Goal: Task Accomplishment & Management: Manage account settings

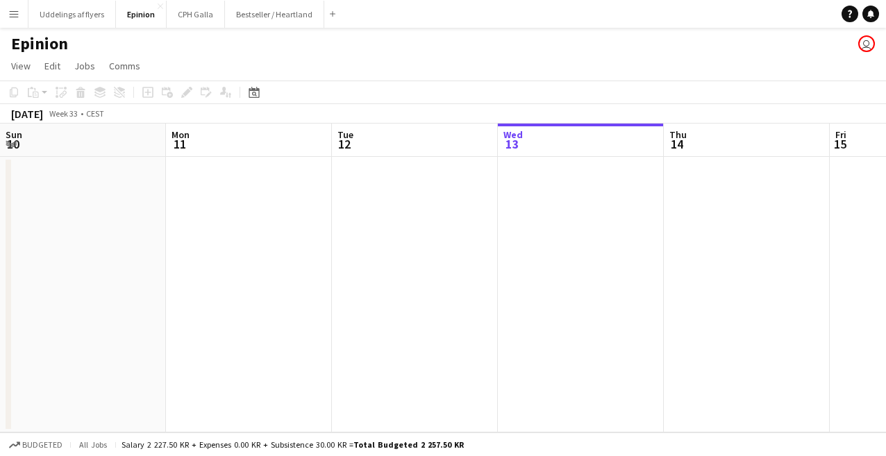
scroll to position [0, 332]
click at [19, 17] on app-icon "Menu" at bounding box center [13, 13] width 11 height 11
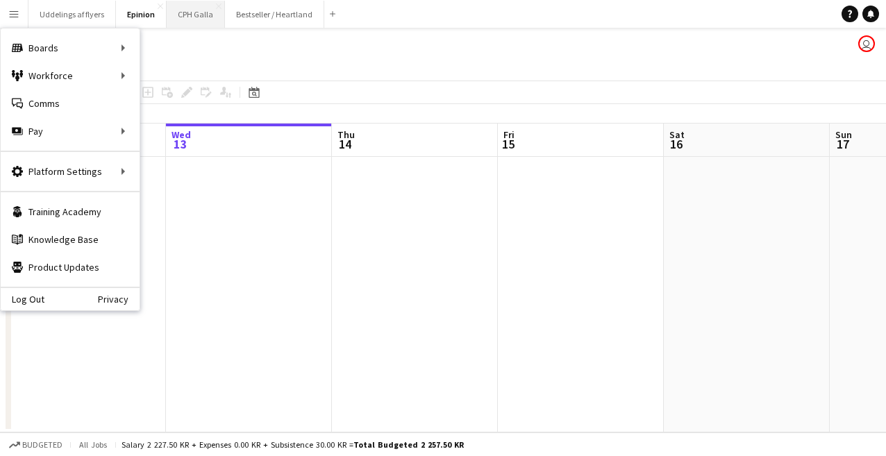
click at [190, 19] on button "CPH Galla Close" at bounding box center [196, 14] width 58 height 27
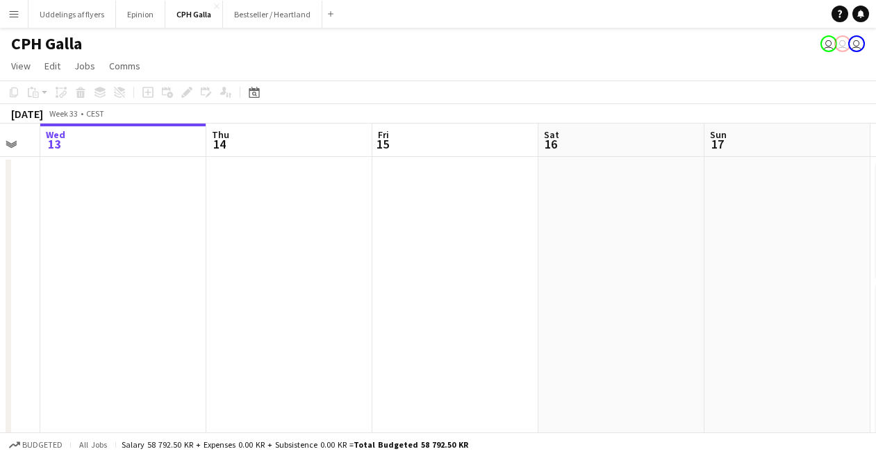
drag, startPoint x: 602, startPoint y: 203, endPoint x: 276, endPoint y: 222, distance: 325.6
click at [292, 221] on app-calendar-viewport "Sun 10 Mon 11 Tue 12 Wed 13 Thu 14 Fri 15 Sat 16 Sun 17 Mon 18 11/12 2 Jobs Tue…" at bounding box center [438, 328] width 876 height 408
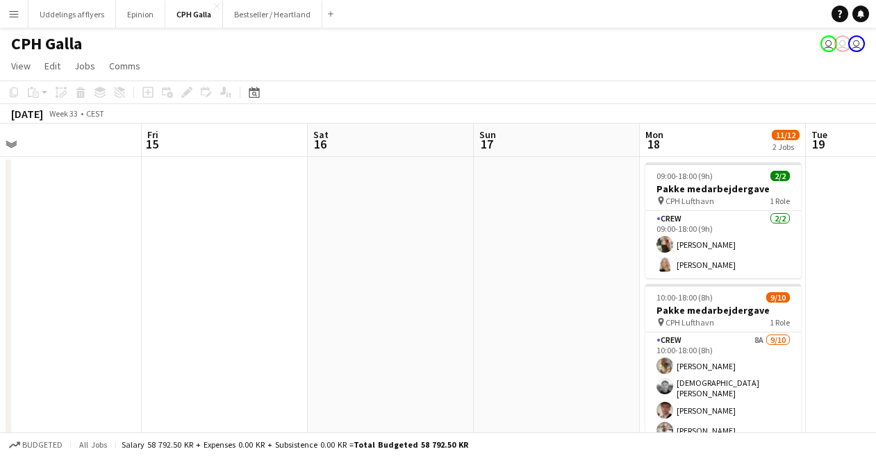
drag, startPoint x: 625, startPoint y: 212, endPoint x: 441, endPoint y: 220, distance: 184.3
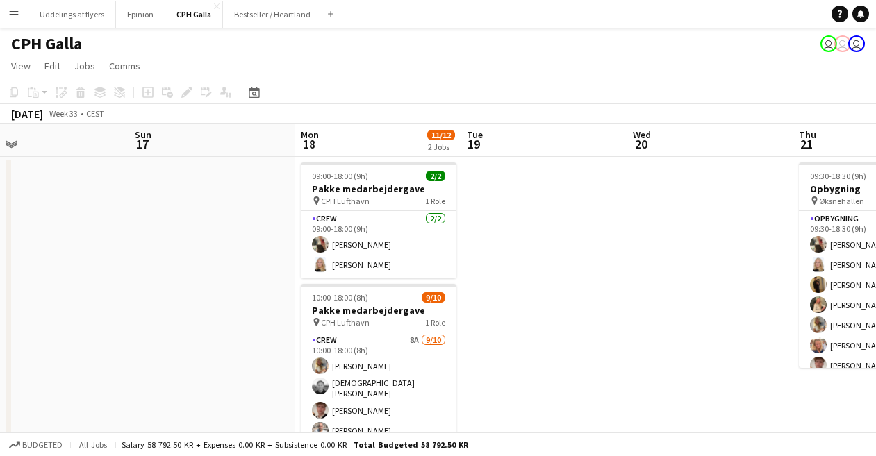
drag, startPoint x: 850, startPoint y: 210, endPoint x: 666, endPoint y: 215, distance: 184.1
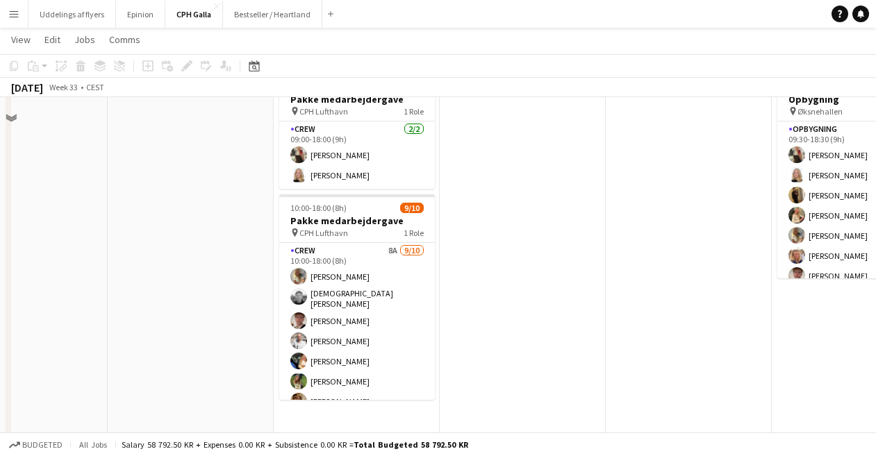
scroll to position [185, 0]
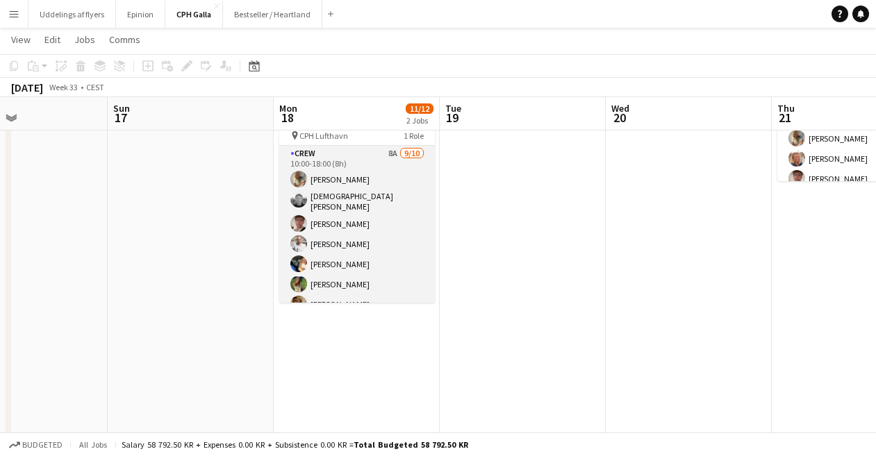
click at [395, 256] on app-card-role "Crew 8A [DATE] 10:00-18:00 (8h) Havana Pryce [PERSON_NAME] [PERSON_NAME] [PERSO…" at bounding box center [357, 262] width 156 height 233
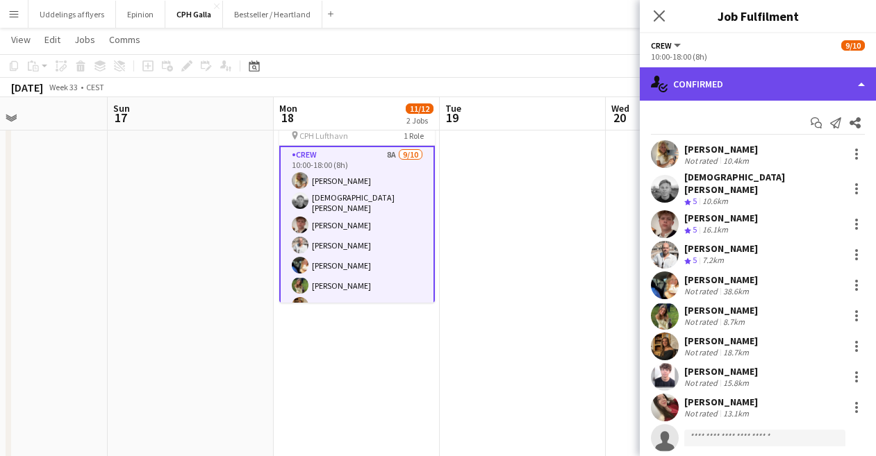
click at [742, 78] on div "single-neutral-actions-check-2 Confirmed" at bounding box center [758, 83] width 236 height 33
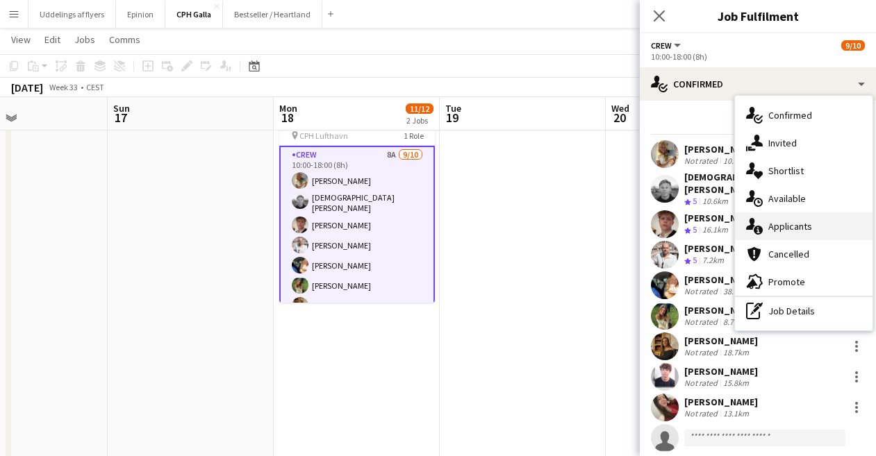
click at [788, 229] on div "single-neutral-actions-information Applicants" at bounding box center [804, 227] width 138 height 28
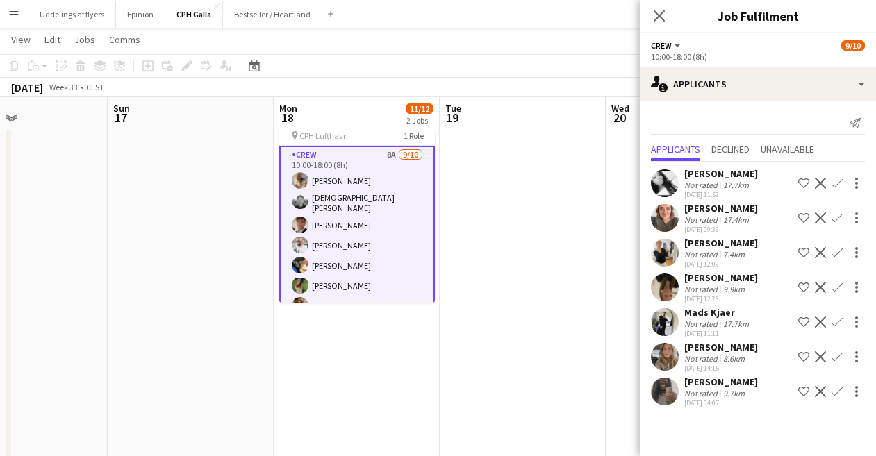
click at [727, 388] on div "9.7km" at bounding box center [733, 393] width 27 height 10
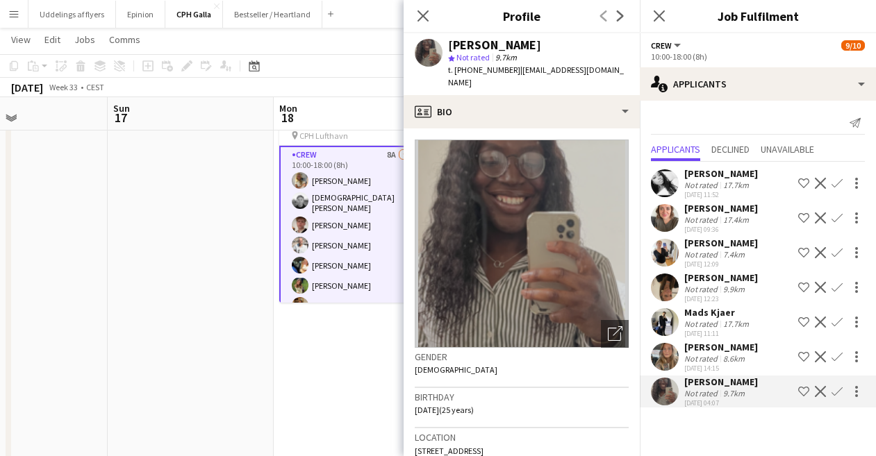
click at [727, 355] on div "8.6km" at bounding box center [733, 359] width 27 height 10
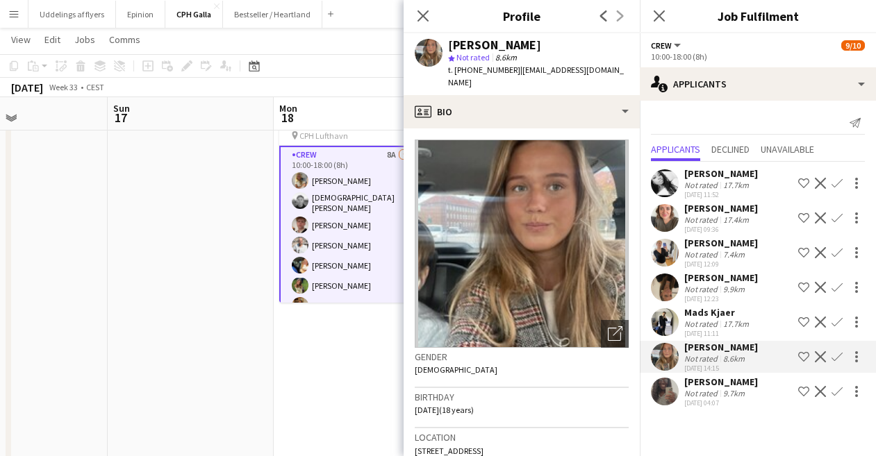
click at [842, 361] on app-icon "Confirm" at bounding box center [837, 356] width 11 height 11
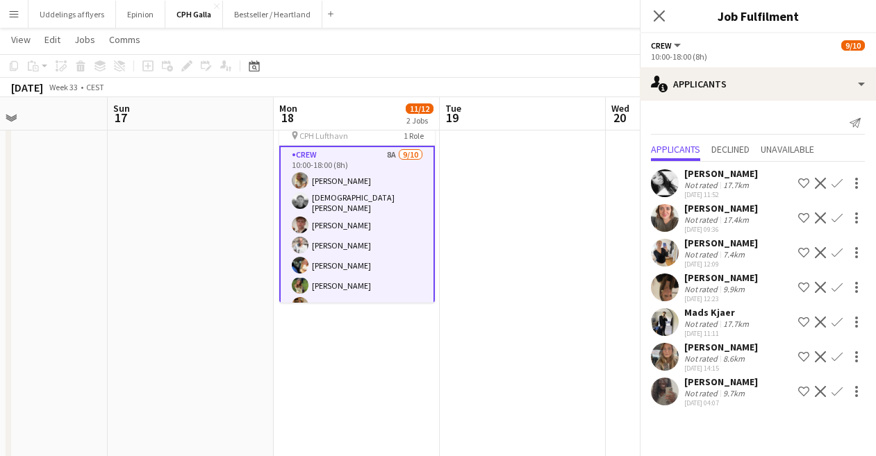
scroll to position [0, 0]
click at [840, 356] on app-icon "Confirm" at bounding box center [837, 356] width 11 height 11
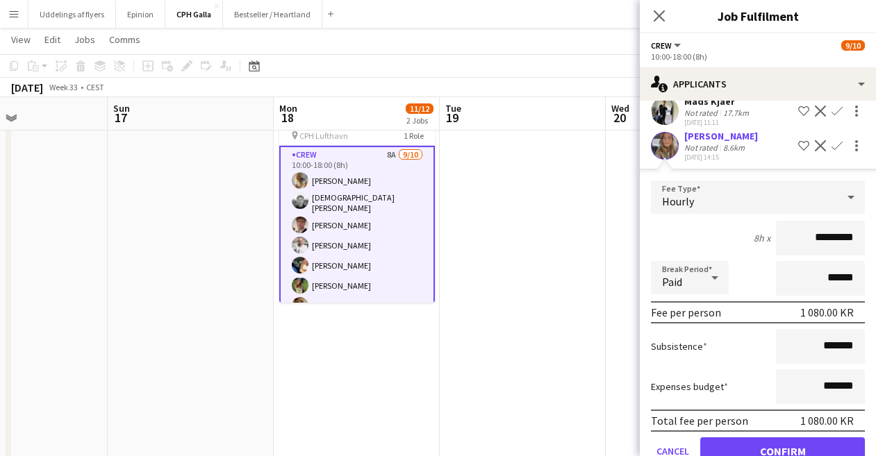
scroll to position [281, 0]
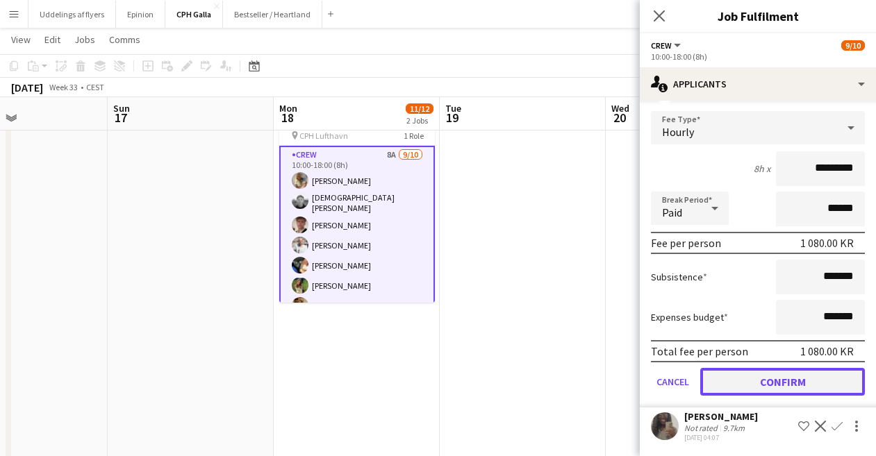
click at [800, 392] on button "Confirm" at bounding box center [782, 382] width 165 height 28
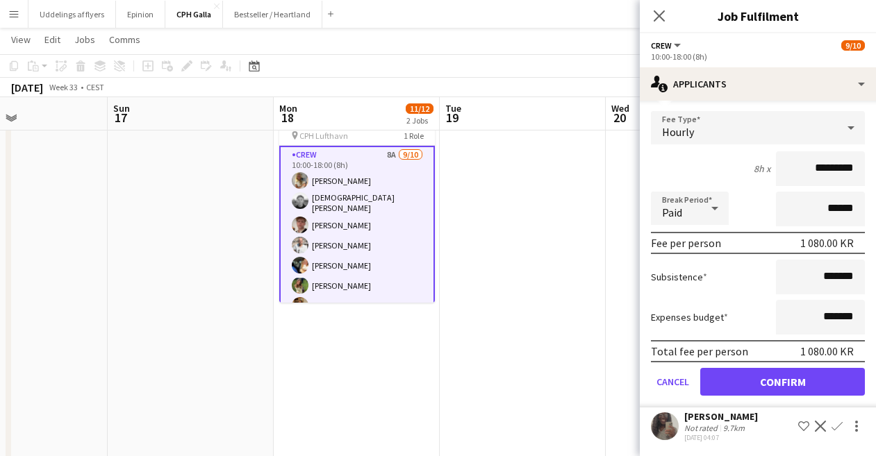
scroll to position [0, 0]
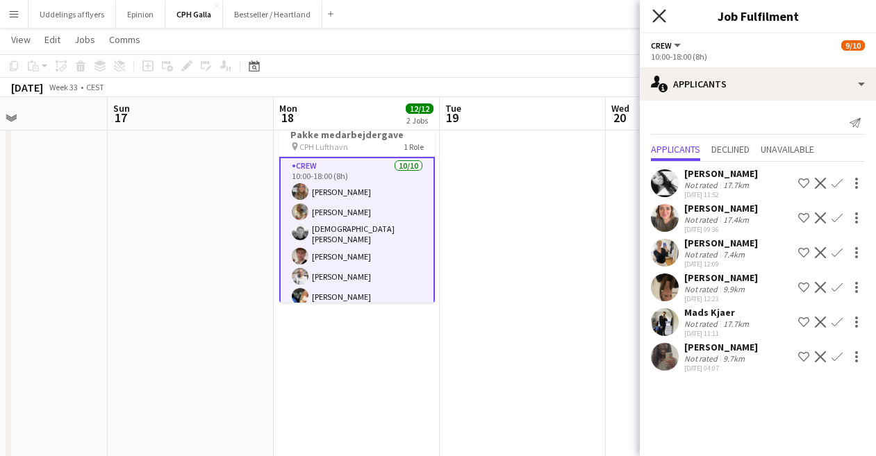
click at [656, 10] on icon "Close pop-in" at bounding box center [658, 15] width 13 height 13
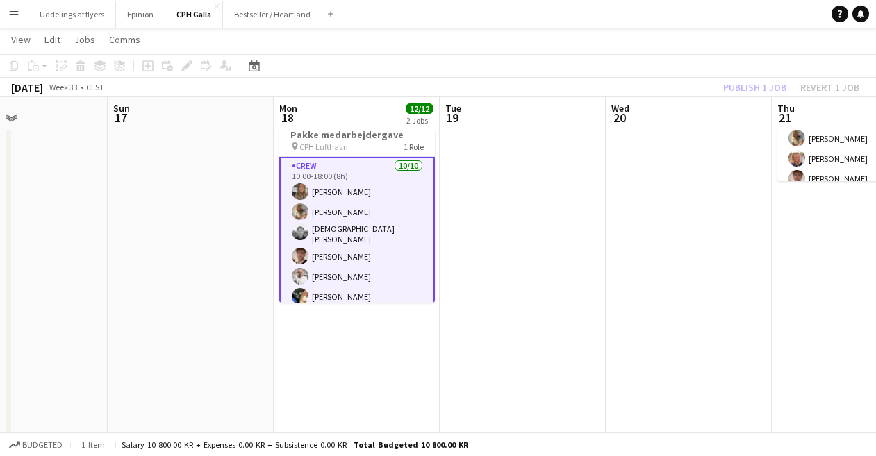
click at [754, 97] on div "[DATE] Week 33 • CEST Publish 1 job Revert 1 job" at bounding box center [438, 87] width 876 height 19
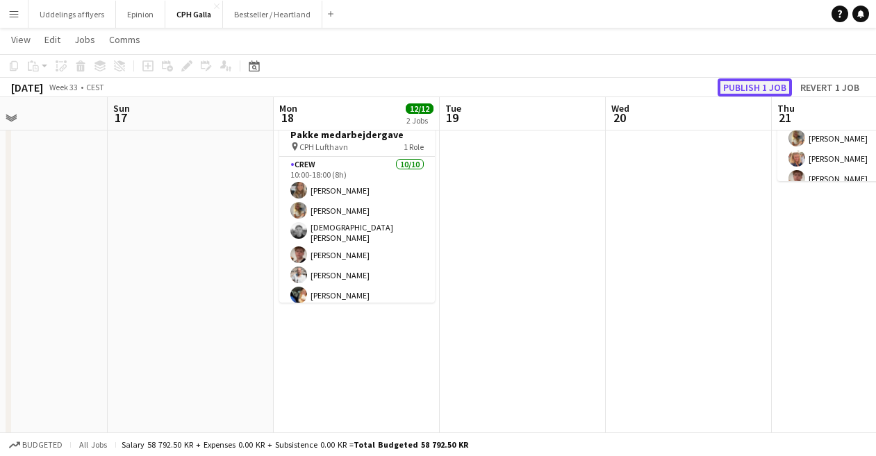
click at [747, 81] on button "Publish 1 job" at bounding box center [755, 87] width 74 height 18
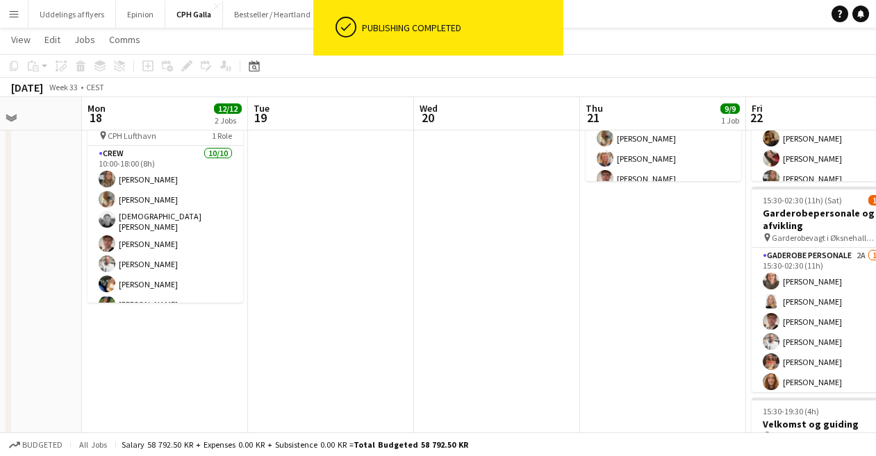
drag, startPoint x: 541, startPoint y: 206, endPoint x: 468, endPoint y: 208, distance: 73.0
click at [470, 208] on app-calendar-viewport "Thu 14 Fri 15 Sat 16 Sun 17 Mon 18 12/12 2 Jobs Tue 19 Wed 20 Thu 21 9/9 1 Job …" at bounding box center [438, 250] width 876 height 763
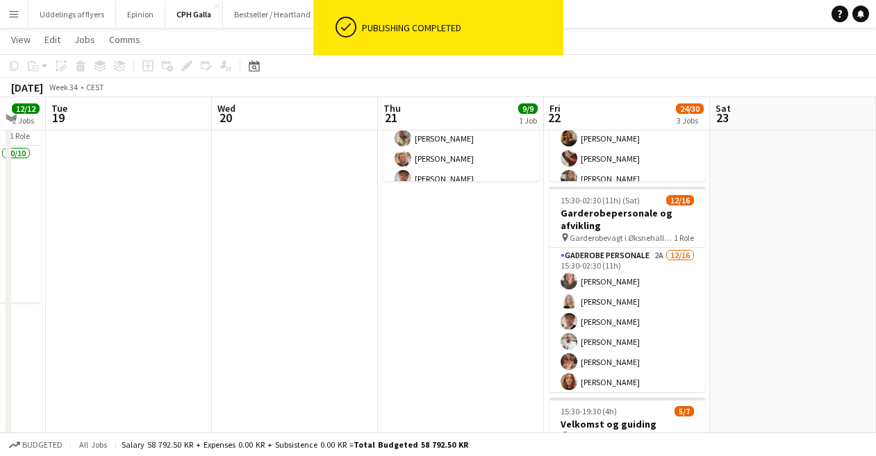
drag, startPoint x: 678, startPoint y: 206, endPoint x: 607, endPoint y: 199, distance: 71.1
click at [609, 200] on app-calendar-viewport "Sat 16 Sun 17 Mon 18 12/12 2 Jobs Tue 19 Wed 20 Thu 21 9/9 1 Job Fri 22 24/30 3…" at bounding box center [438, 250] width 876 height 763
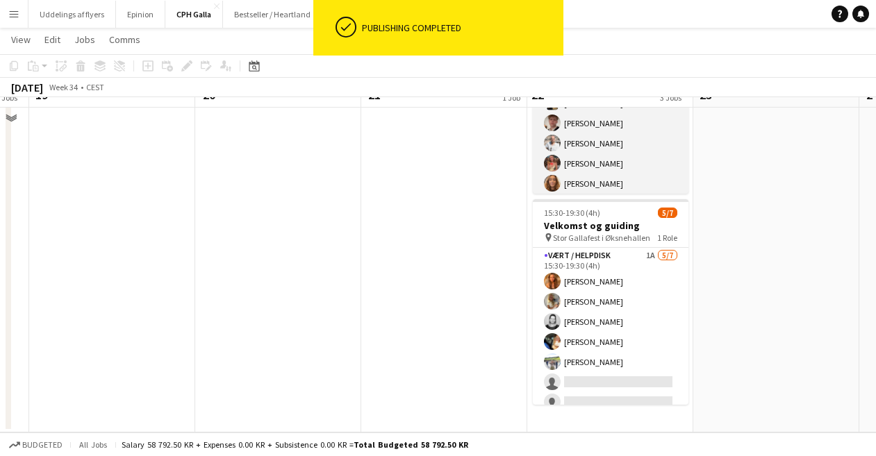
scroll to position [292, 0]
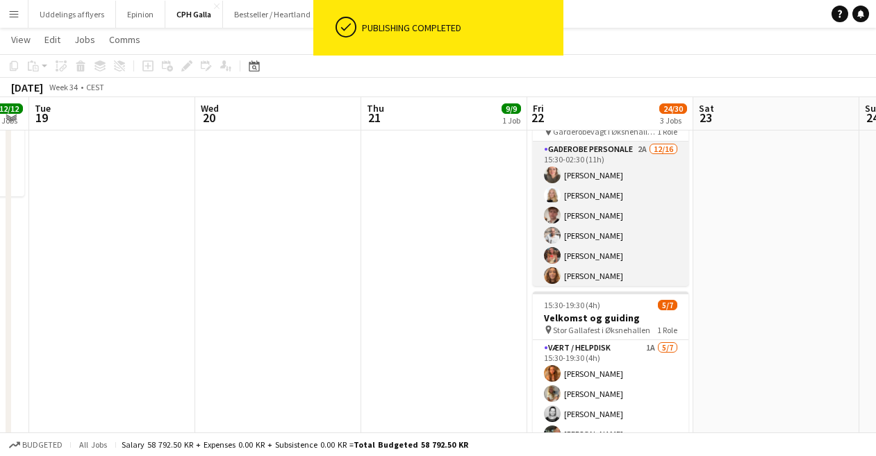
click at [643, 208] on app-card-role "Gaderobe personale 2A [DATE] 15:30-02:30 (11h) [PERSON_NAME] [PERSON_NAME] [PER…" at bounding box center [611, 316] width 156 height 349
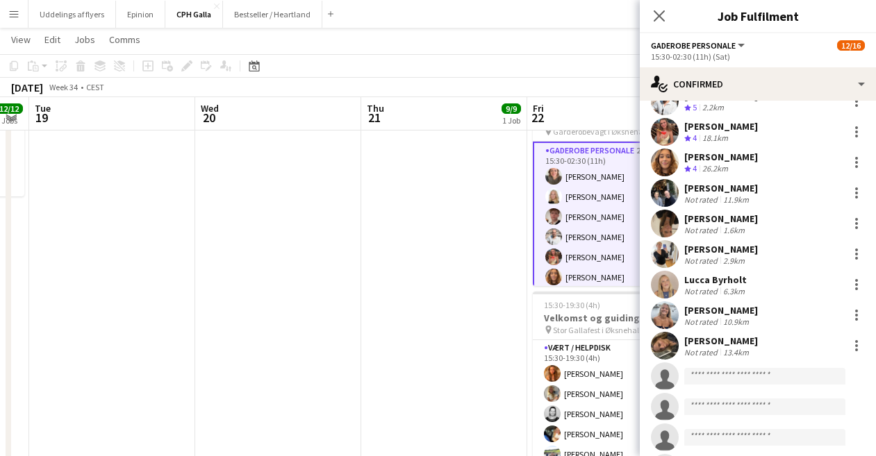
scroll to position [210, 0]
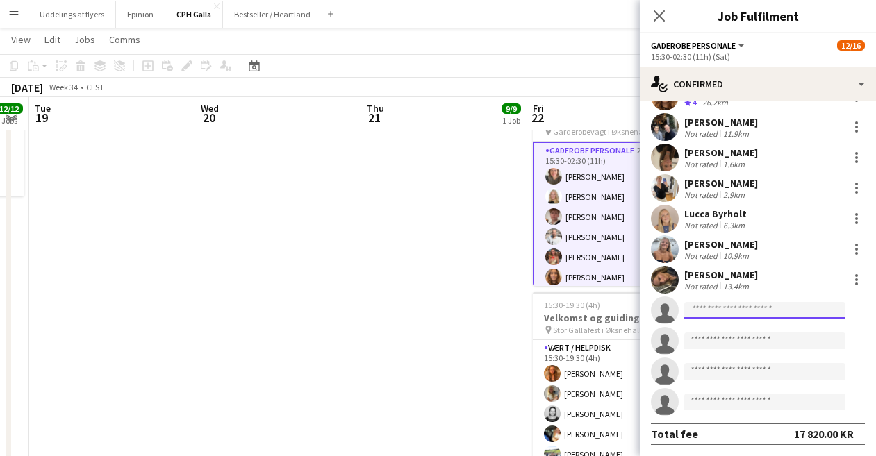
click at [727, 303] on input at bounding box center [764, 310] width 161 height 17
type input "******"
click at [857, 315] on app-invite-slot "single-neutral-actions ******" at bounding box center [758, 311] width 236 height 28
click at [722, 313] on input "******" at bounding box center [764, 310] width 161 height 17
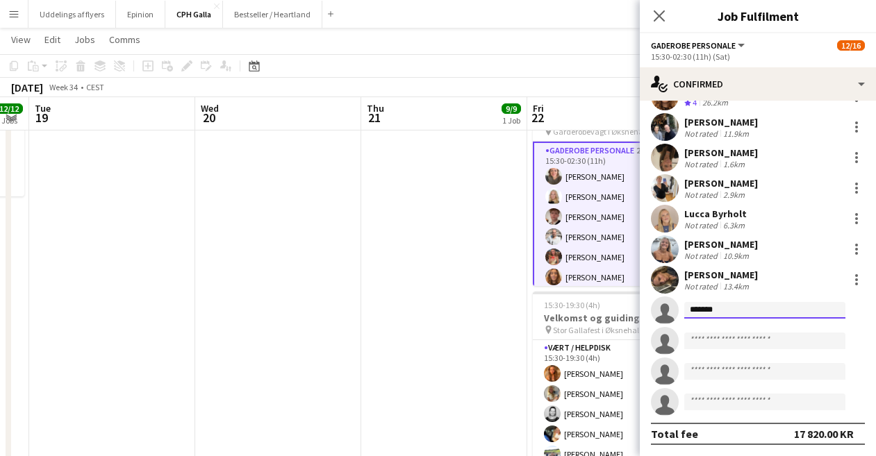
click at [722, 313] on input "******" at bounding box center [764, 310] width 161 height 17
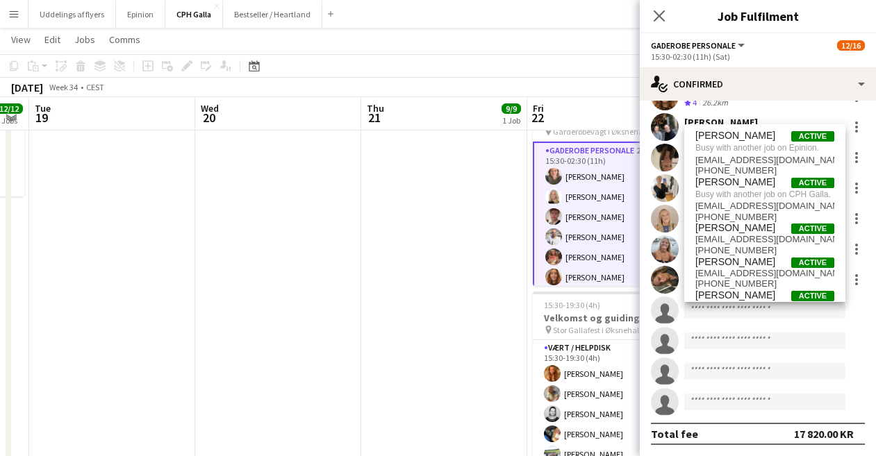
click at [146, 199] on app-date-cell at bounding box center [112, 194] width 166 height 661
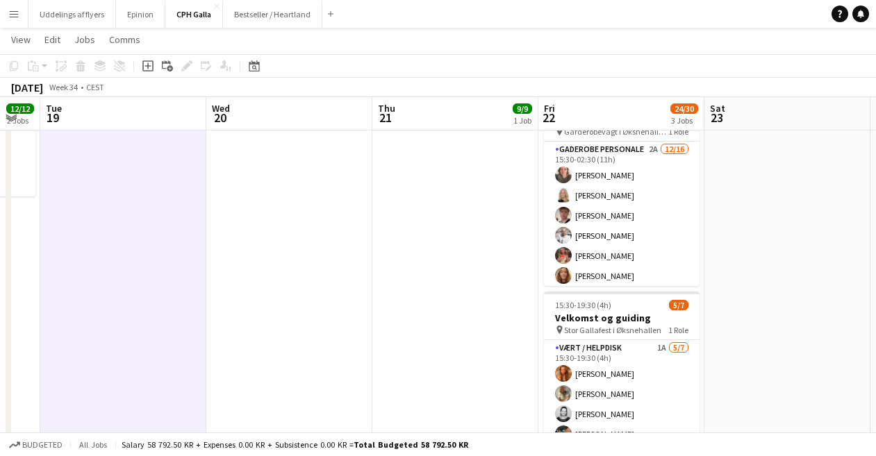
drag, startPoint x: 509, startPoint y: 282, endPoint x: 515, endPoint y: 267, distance: 16.3
click at [515, 267] on app-calendar-viewport "Sat 16 Sun 17 Mon 18 12/12 2 Jobs Tue 19 Wed 20 Thu 21 9/9 1 Job Fri 22 24/30 3…" at bounding box center [438, 143] width 876 height 763
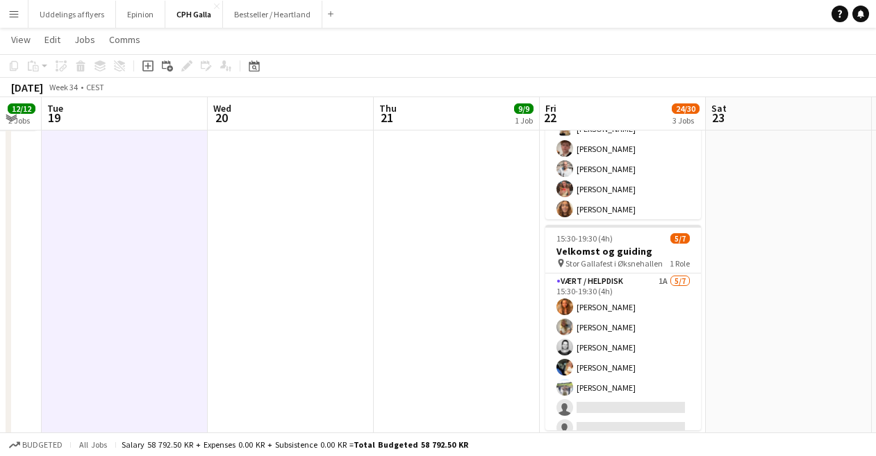
scroll to position [384, 0]
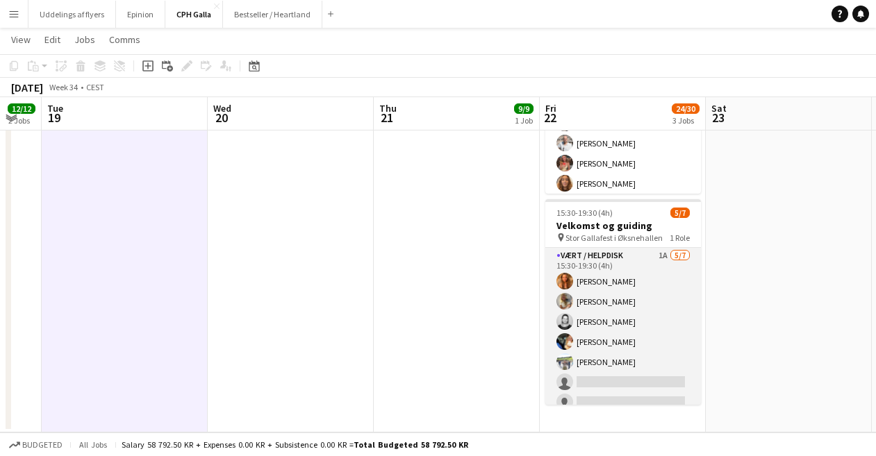
click at [625, 318] on app-card-role "Vært / Helpdisk 1A [DATE] 15:30-19:30 (4h) Vanilla Pryce Havana [PERSON_NAME] […" at bounding box center [623, 332] width 156 height 168
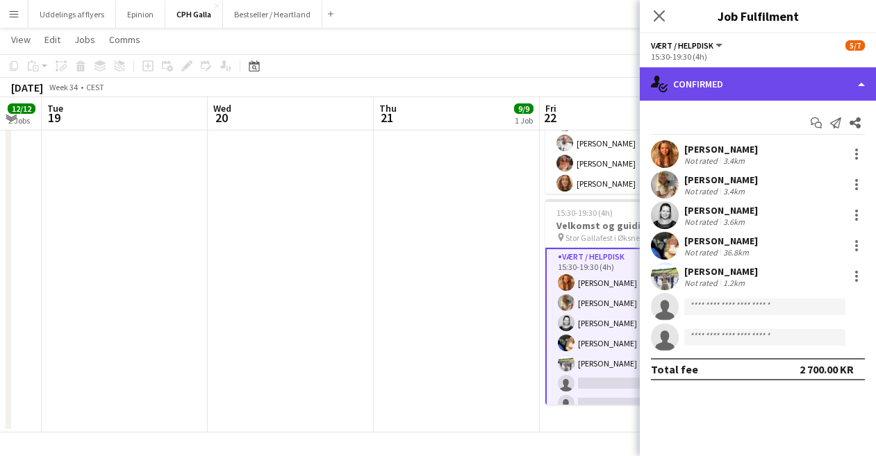
click at [719, 74] on div "single-neutral-actions-check-2 Confirmed" at bounding box center [758, 83] width 236 height 33
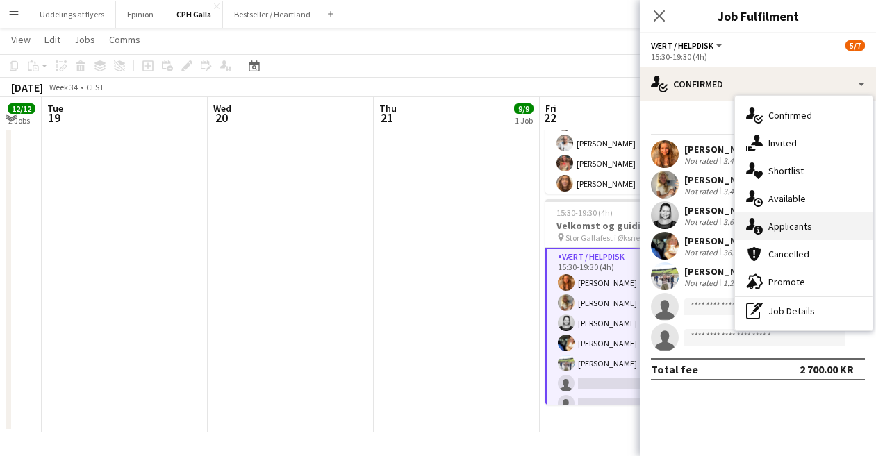
click at [795, 238] on div "single-neutral-actions-information Applicants" at bounding box center [804, 227] width 138 height 28
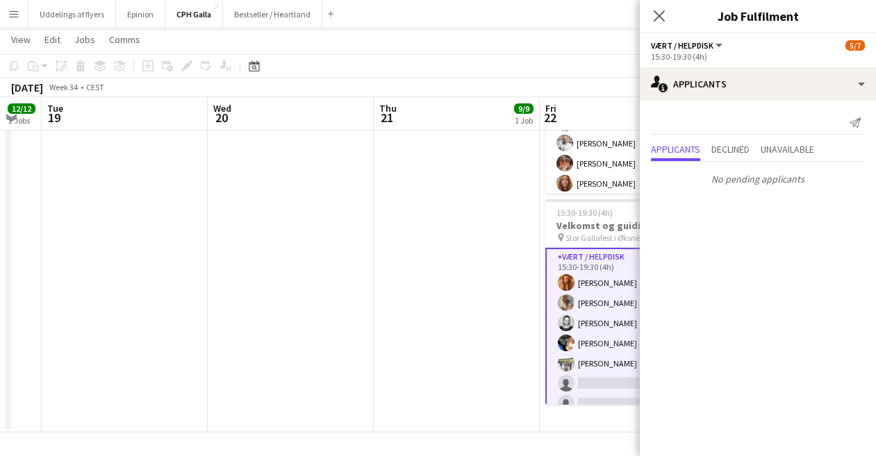
click at [321, 233] on app-date-cell at bounding box center [291, 101] width 166 height 661
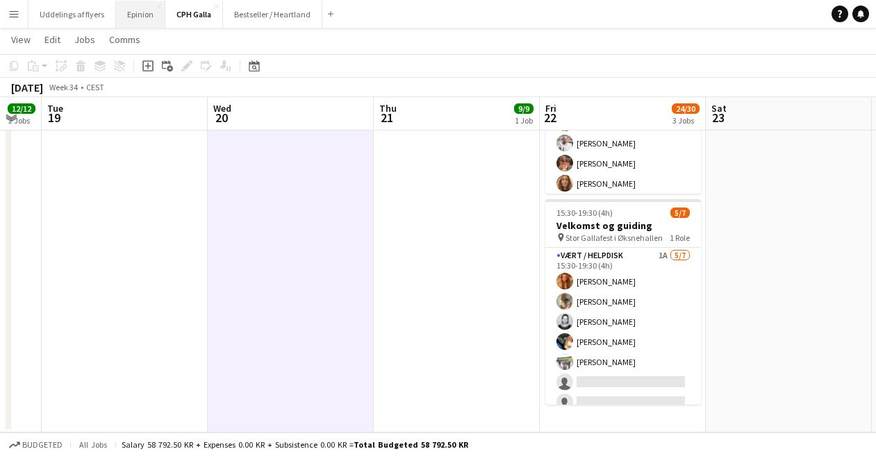
click at [138, 24] on button "Epinion Close" at bounding box center [140, 14] width 49 height 27
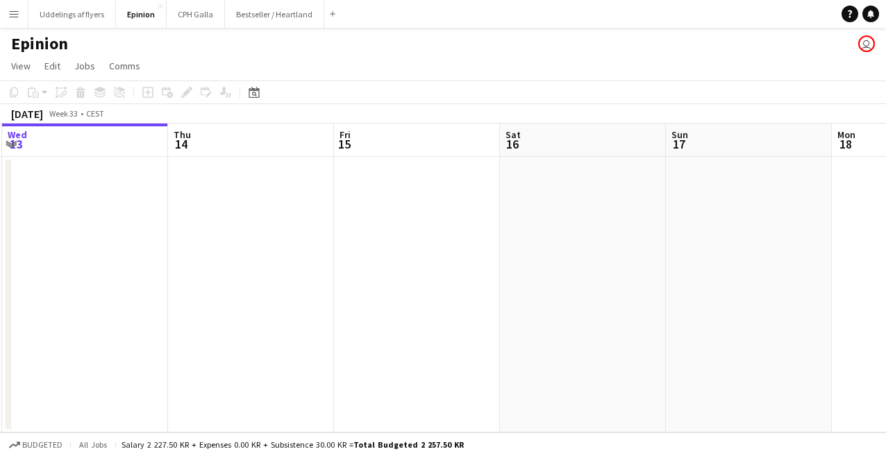
drag, startPoint x: 584, startPoint y: 266, endPoint x: 112, endPoint y: 245, distance: 472.2
click at [113, 245] on app-calendar-viewport "Sun 10 Mon 11 Tue 12 Wed 13 Thu 14 Fri 15 Sat 16 Sun 17 Mon 18 Tue 19 Wed 20" at bounding box center [443, 278] width 886 height 309
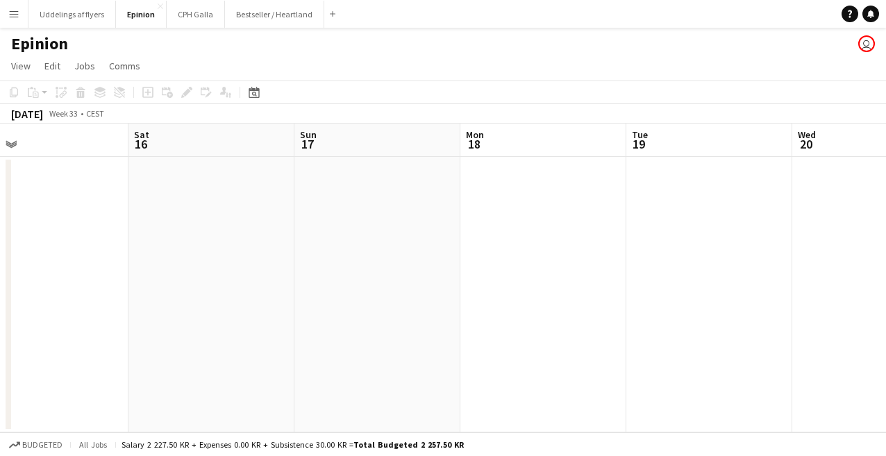
click at [0, 244] on html "Menu Boards Boards Boards All jobs Status Workforce Workforce My Workforce Recr…" at bounding box center [443, 228] width 886 height 456
drag, startPoint x: 374, startPoint y: 216, endPoint x: 1, endPoint y: 222, distance: 373.1
click at [1, 222] on app-calendar-viewport "Tue 12 Wed 13 Thu 14 Fri 15 Sat 16 Sun 17 Mon 18 Tue 19 Wed 20 Thu 21 Fri 22 1/…" at bounding box center [443, 278] width 886 height 309
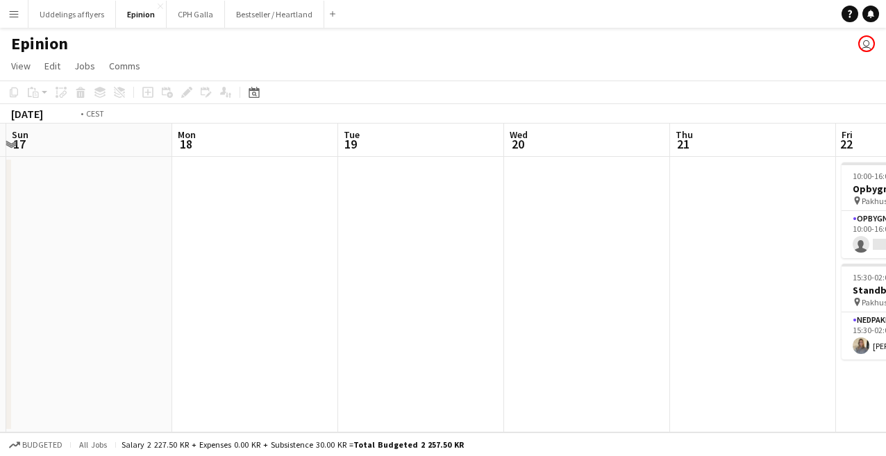
drag, startPoint x: 522, startPoint y: 190, endPoint x: 334, endPoint y: 201, distance: 188.6
click at [335, 201] on app-calendar-viewport "Thu 14 Fri 15 Sat 16 Sun 17 Mon 18 Tue 19 Wed 20 Thu 21 Fri 22 1/2 2 Jobs Sat 2…" at bounding box center [443, 278] width 886 height 309
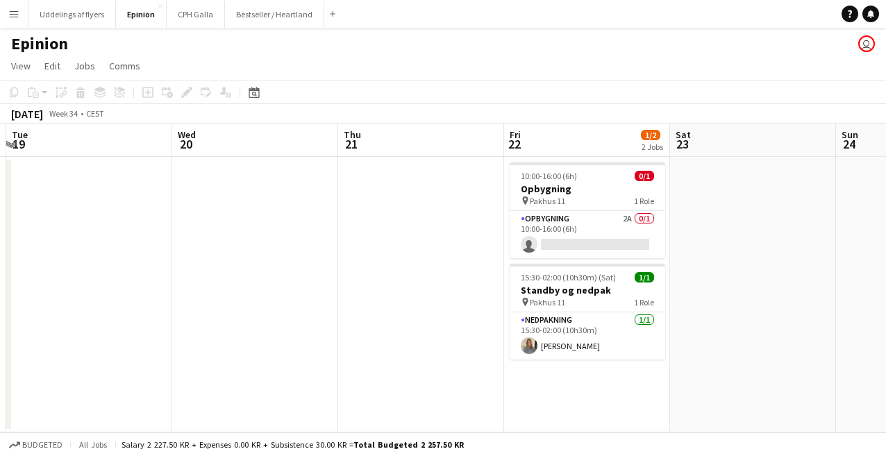
scroll to position [0, 493]
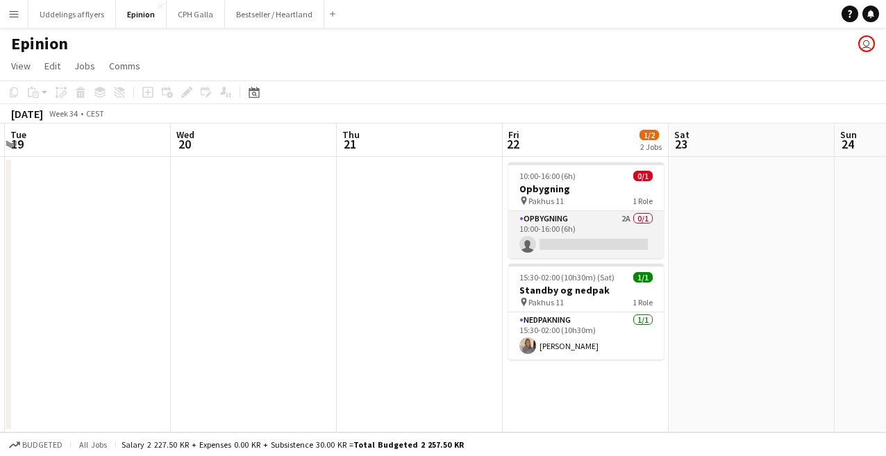
click at [602, 234] on app-card-role "Opbygning 2A 0/1 10:00-16:00 (6h) single-neutral-actions" at bounding box center [586, 234] width 156 height 47
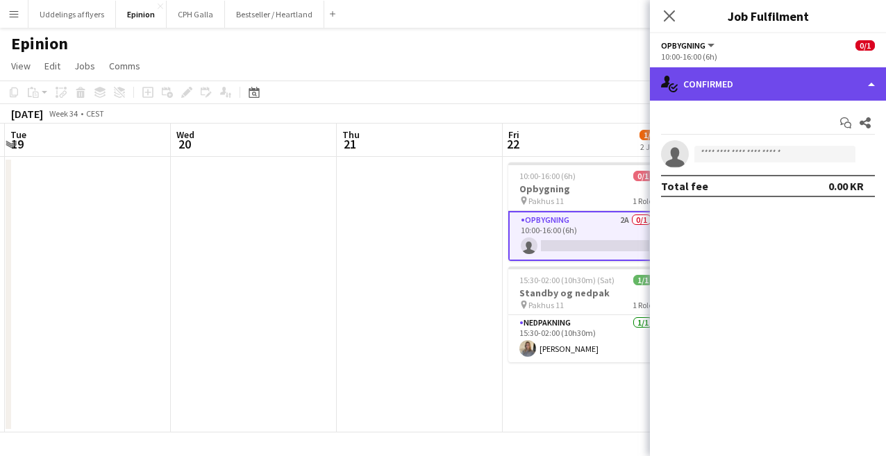
click at [711, 85] on div "single-neutral-actions-check-2 Confirmed" at bounding box center [768, 83] width 236 height 33
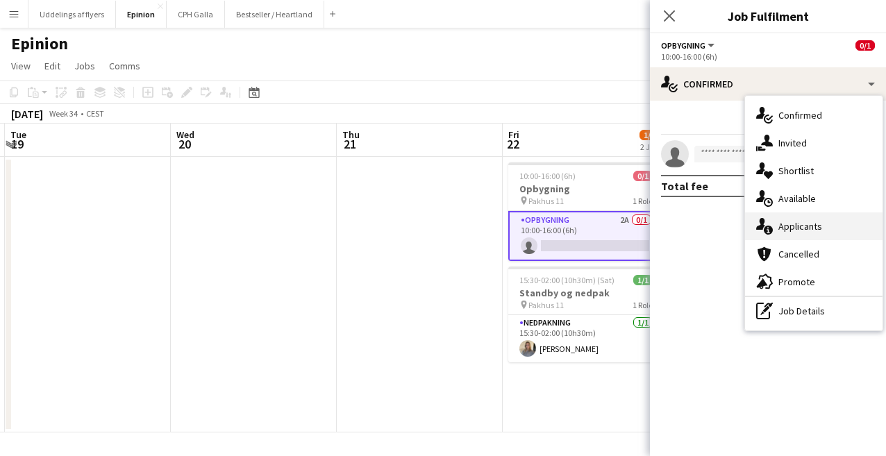
click at [824, 219] on div "single-neutral-actions-information Applicants" at bounding box center [814, 227] width 138 height 28
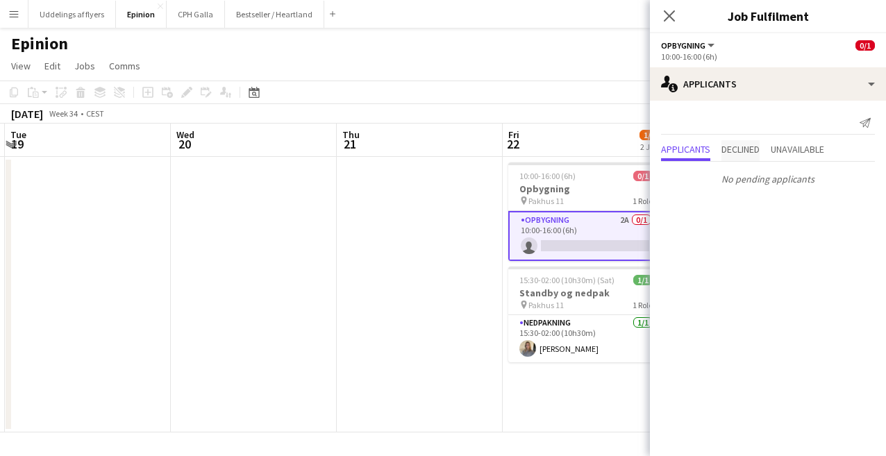
click at [760, 149] on span "Declined" at bounding box center [741, 149] width 38 height 10
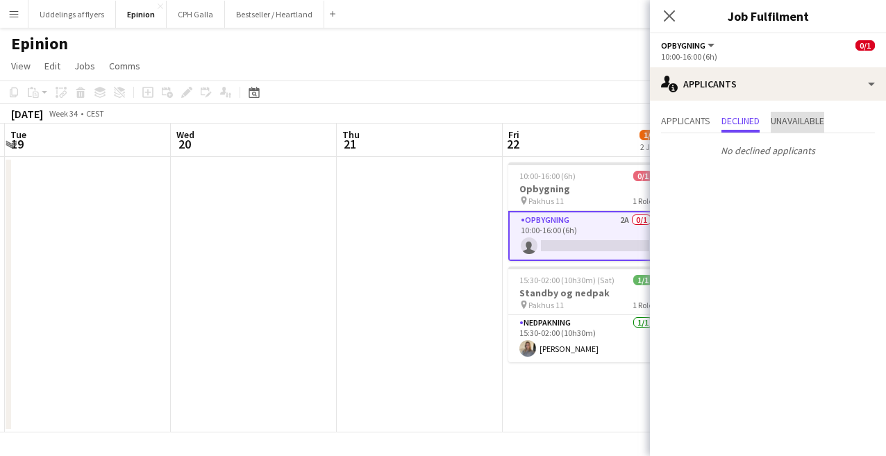
click at [788, 133] on span "Unavailable" at bounding box center [797, 122] width 53 height 21
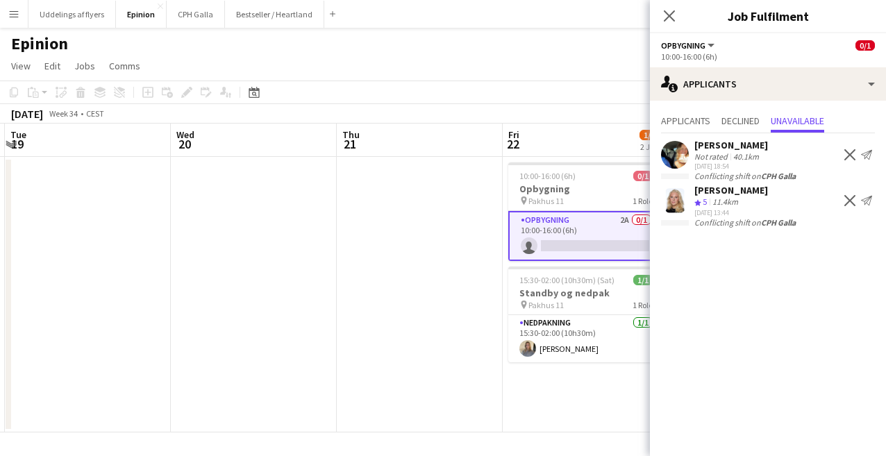
click at [668, 24] on div "Close pop-in" at bounding box center [669, 16] width 39 height 32
click at [679, 18] on app-icon "Close pop-in" at bounding box center [670, 16] width 20 height 20
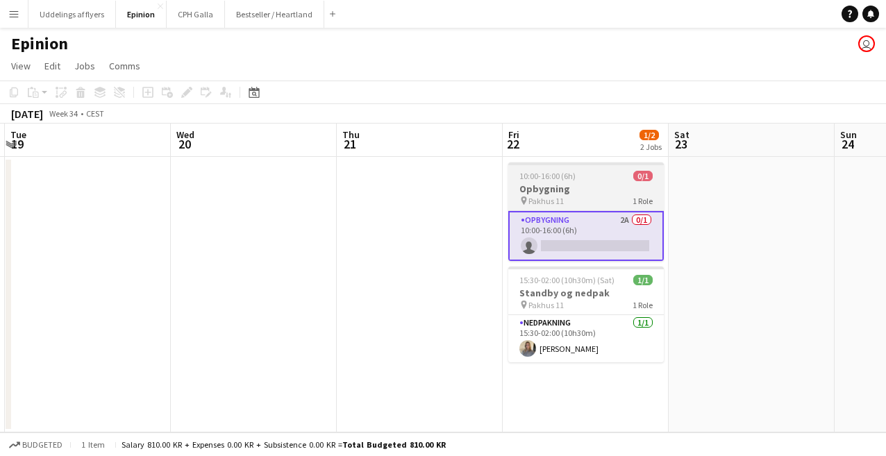
click at [609, 198] on div "pin Pakhus 11 1 Role" at bounding box center [586, 200] width 156 height 11
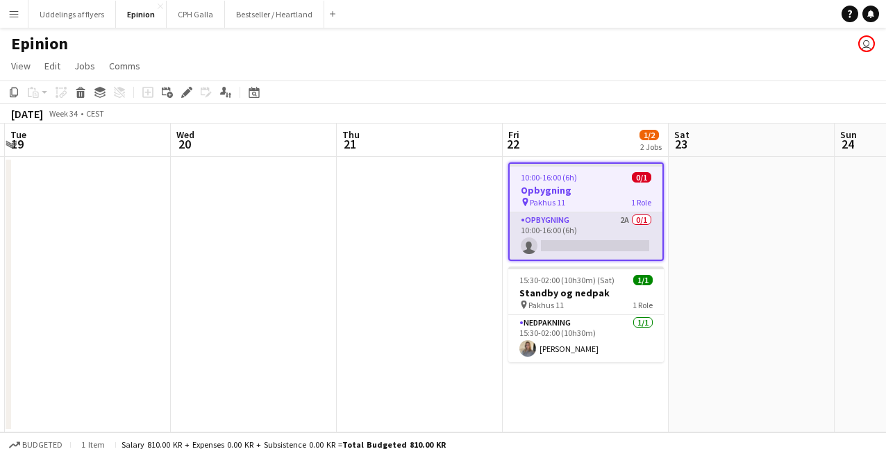
click at [575, 217] on app-card-role "Opbygning 2A 0/1 10:00-16:00 (6h) single-neutral-actions" at bounding box center [586, 236] width 153 height 47
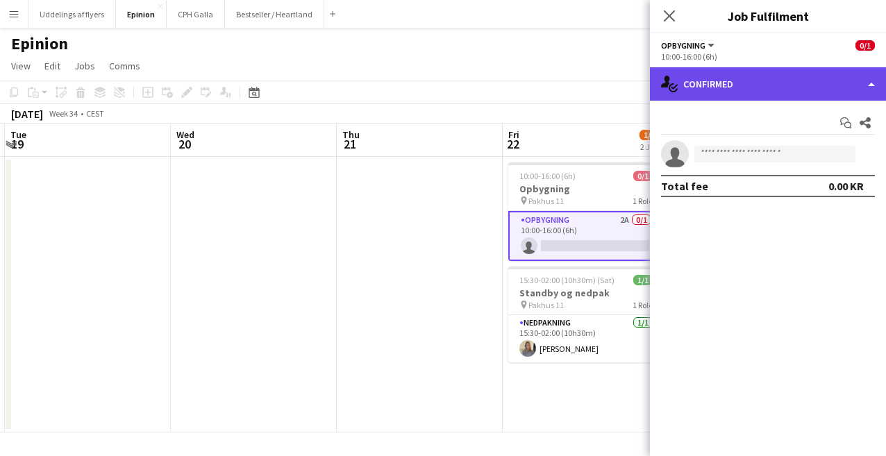
click at [720, 78] on div "single-neutral-actions-check-2 Confirmed" at bounding box center [768, 83] width 236 height 33
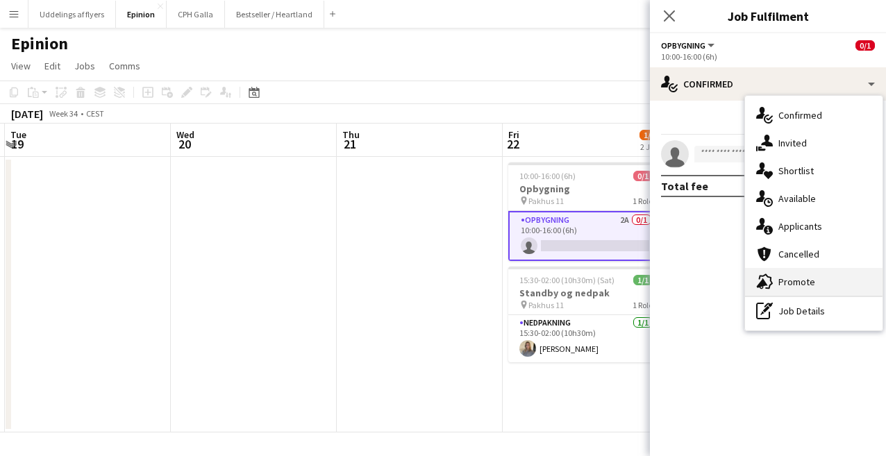
click at [814, 281] on div "advertising-megaphone Promote" at bounding box center [814, 282] width 138 height 28
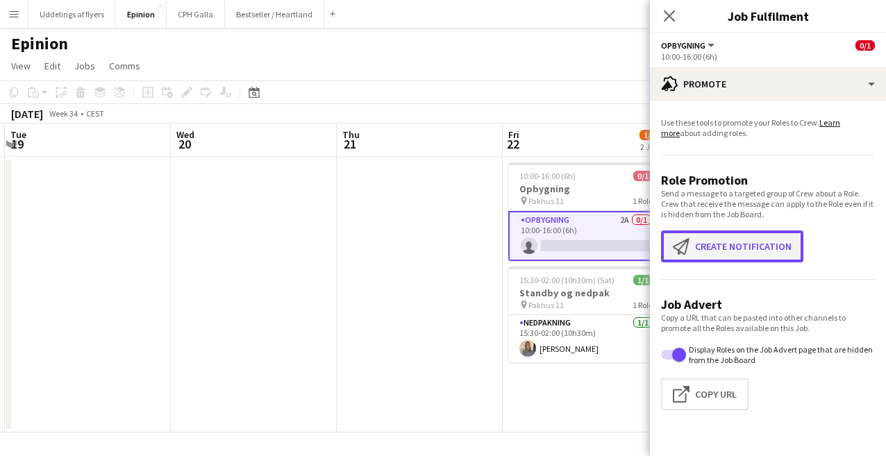
click at [740, 256] on button "Create notification Create notification" at bounding box center [732, 247] width 142 height 32
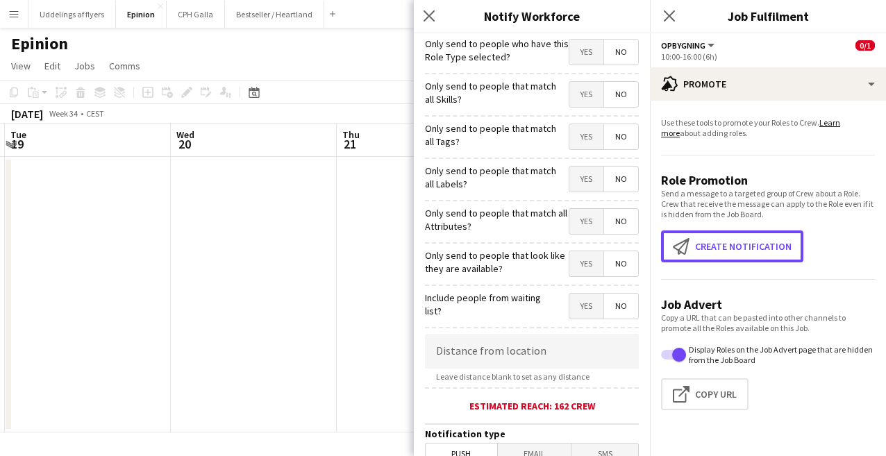
scroll to position [308, 0]
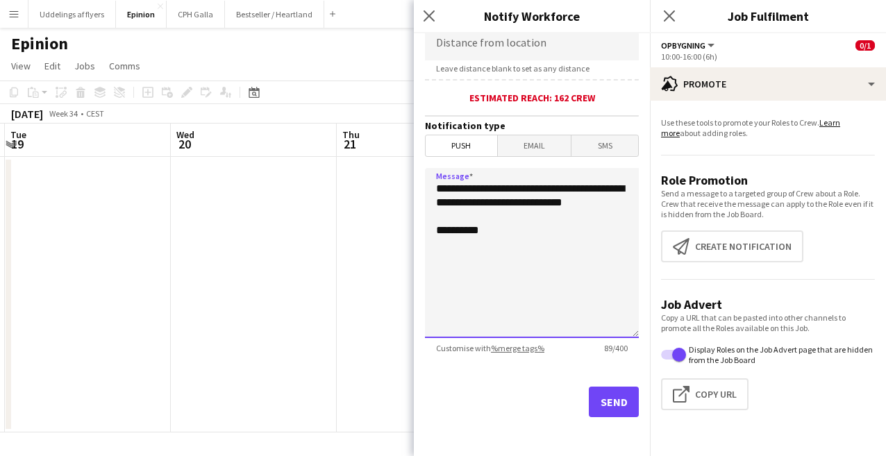
drag, startPoint x: 502, startPoint y: 213, endPoint x: 413, endPoint y: 181, distance: 94.9
click at [413, 181] on body "Menu Boards Boards Boards All jobs Status Workforce Workforce My Workforce Recr…" at bounding box center [443, 228] width 886 height 456
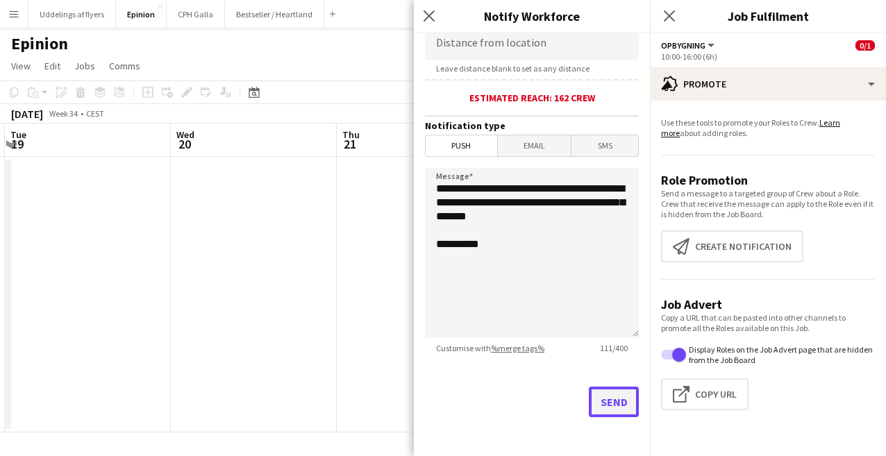
click at [614, 408] on button "Send" at bounding box center [614, 402] width 50 height 31
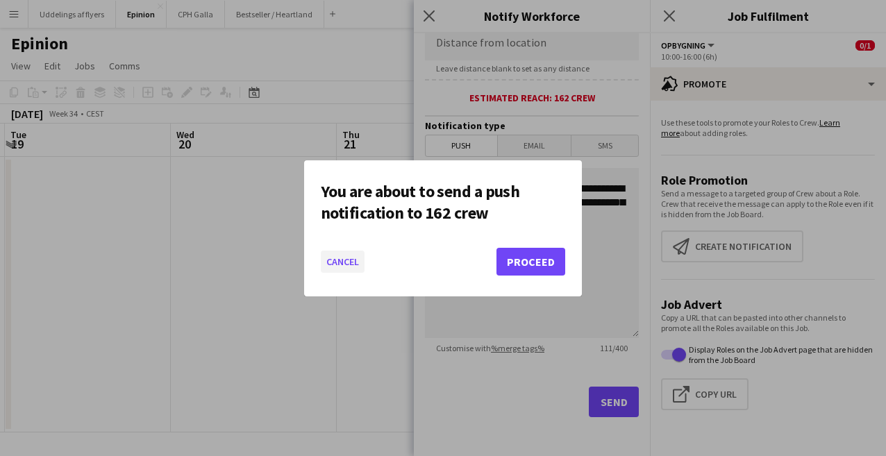
click at [354, 265] on button "Cancel" at bounding box center [343, 262] width 44 height 22
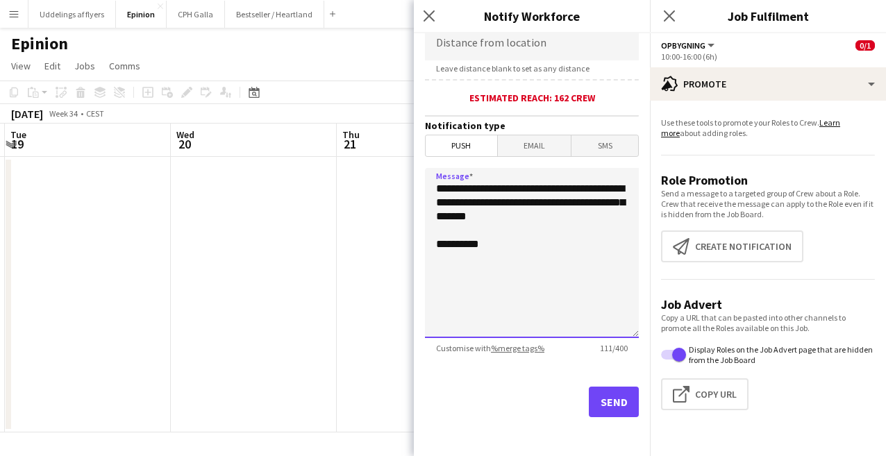
click at [514, 210] on textarea "**********" at bounding box center [532, 253] width 214 height 170
type textarea "**********"
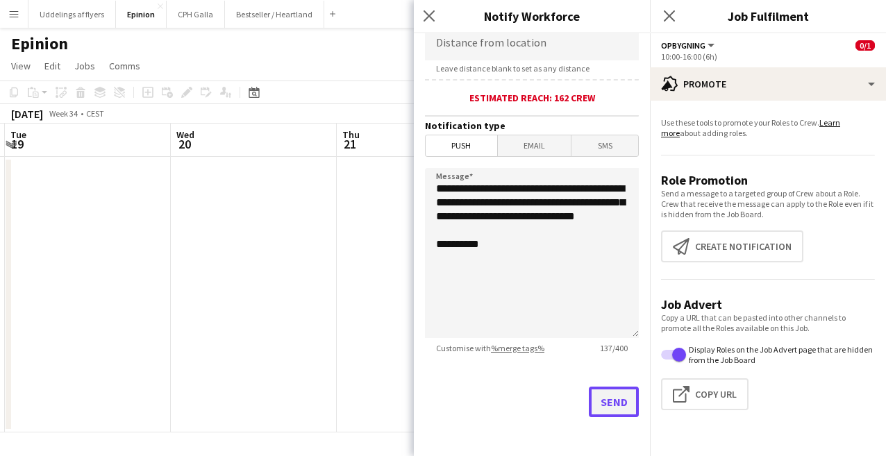
click at [597, 404] on button "Send" at bounding box center [614, 402] width 50 height 31
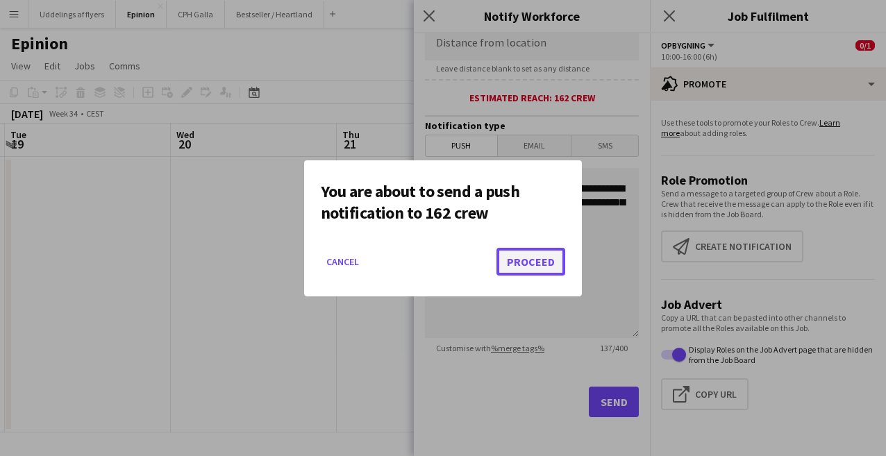
click at [512, 254] on button "Proceed" at bounding box center [531, 262] width 69 height 28
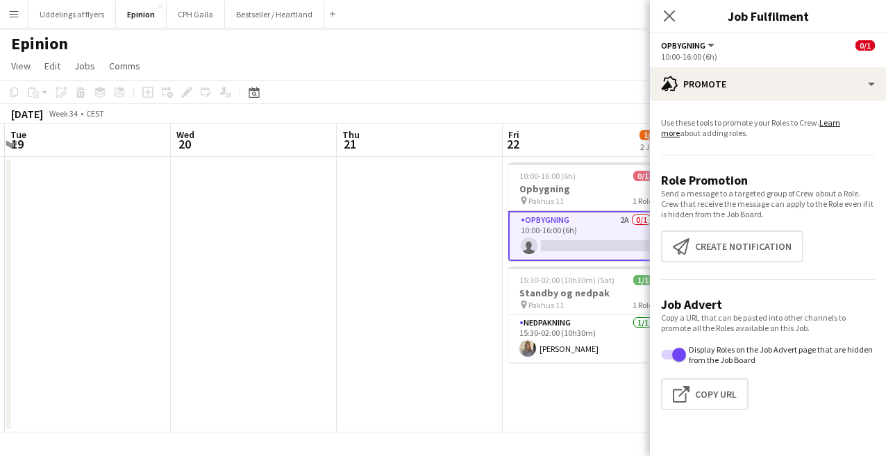
click at [189, 237] on app-date-cell at bounding box center [254, 295] width 166 height 276
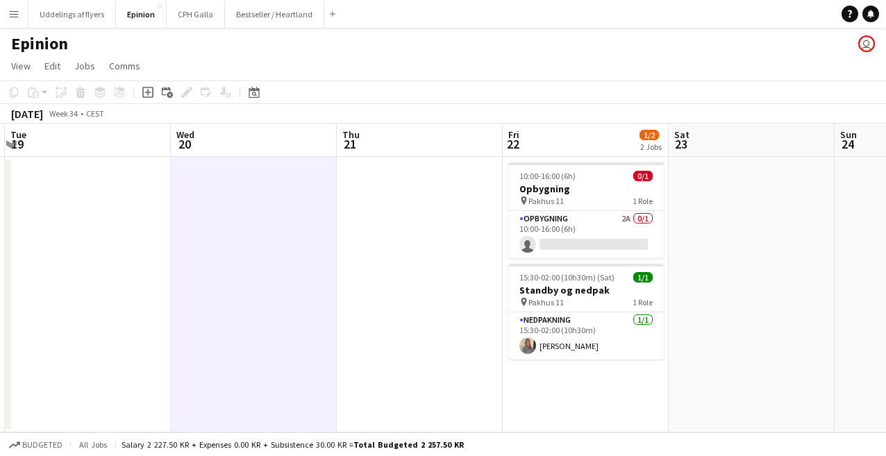
click at [20, 15] on button "Menu" at bounding box center [14, 14] width 28 height 28
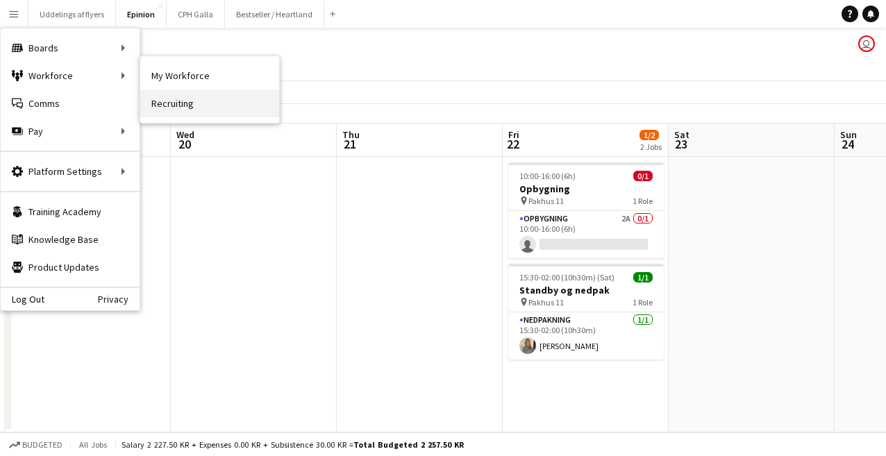
click at [177, 98] on link "Recruiting" at bounding box center [209, 104] width 139 height 28
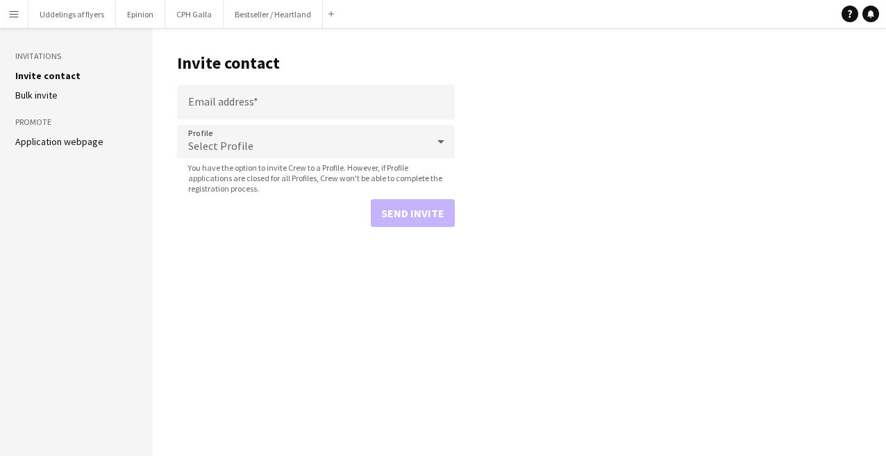
click at [26, 15] on button "Menu" at bounding box center [14, 14] width 28 height 28
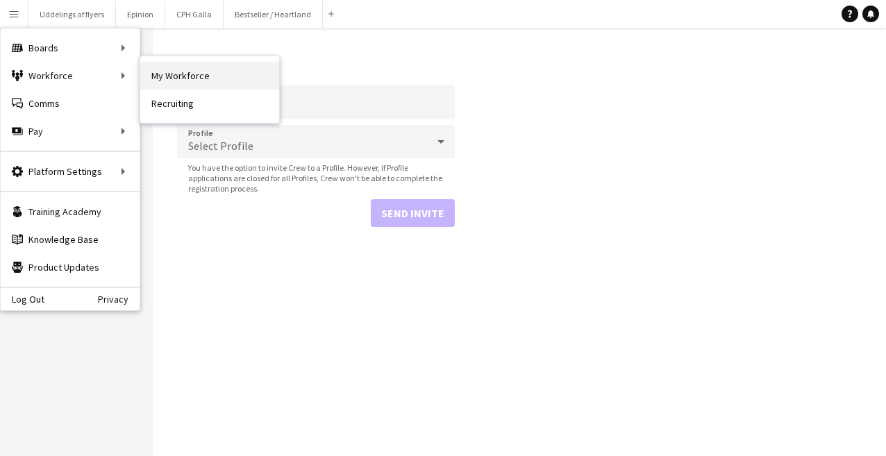
click at [170, 83] on link "My Workforce" at bounding box center [209, 76] width 139 height 28
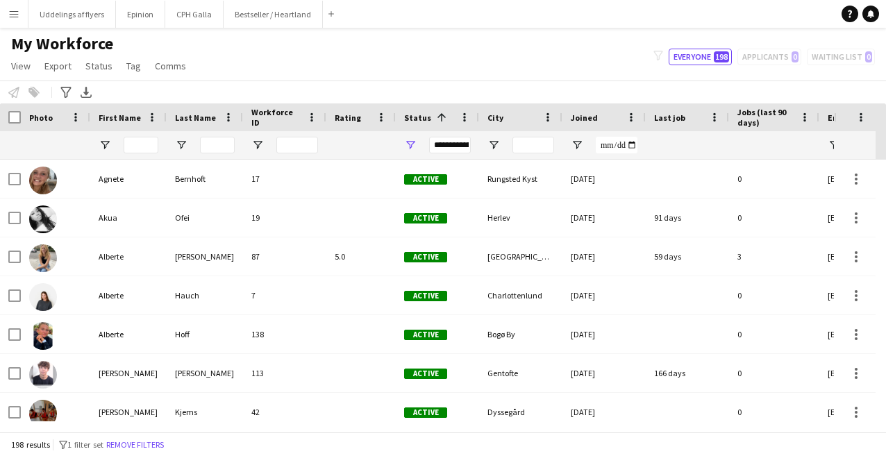
click at [804, 53] on div "filter-1 Everyone 198 Applicants 0 Waiting list 0" at bounding box center [765, 57] width 244 height 17
